Goal: Task Accomplishment & Management: Use online tool/utility

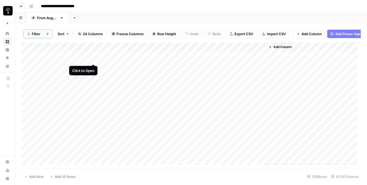
click at [95, 60] on div "Add Column" at bounding box center [191, 104] width 340 height 123
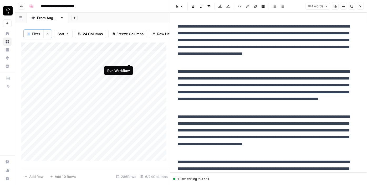
click at [129, 59] on div "Add Column" at bounding box center [95, 104] width 149 height 123
click at [148, 60] on div "Add Column" at bounding box center [95, 104] width 149 height 123
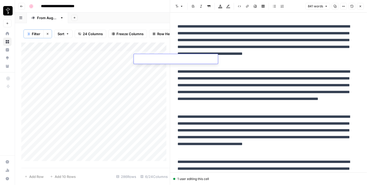
click at [148, 60] on body "**********" at bounding box center [183, 92] width 367 height 185
type textarea "**********"
click at [129, 59] on div "Add Column" at bounding box center [95, 104] width 149 height 123
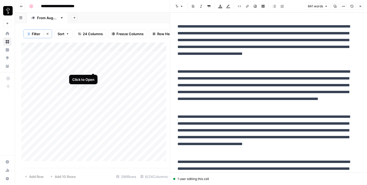
click at [93, 66] on div "Add Column" at bounding box center [95, 104] width 149 height 123
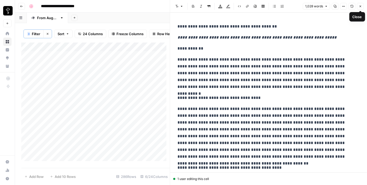
click at [362, 5] on icon "button" at bounding box center [360, 6] width 3 height 3
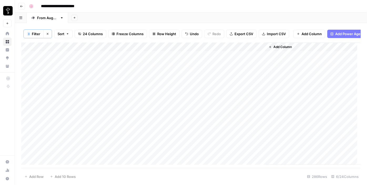
click at [208, 57] on div "Add Column" at bounding box center [191, 104] width 340 height 123
click at [228, 59] on div "Add Column" at bounding box center [191, 104] width 340 height 123
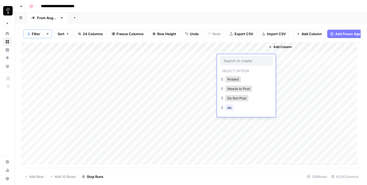
click at [228, 59] on input "text" at bounding box center [247, 61] width 46 height 5
click at [229, 98] on button "Do Not Post" at bounding box center [236, 98] width 23 height 6
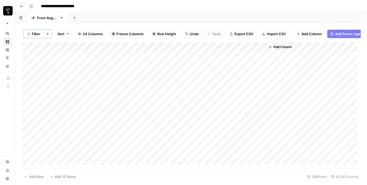
click at [158, 84] on div "Add Column" at bounding box center [191, 104] width 340 height 123
